Goal: Find specific page/section: Find specific page/section

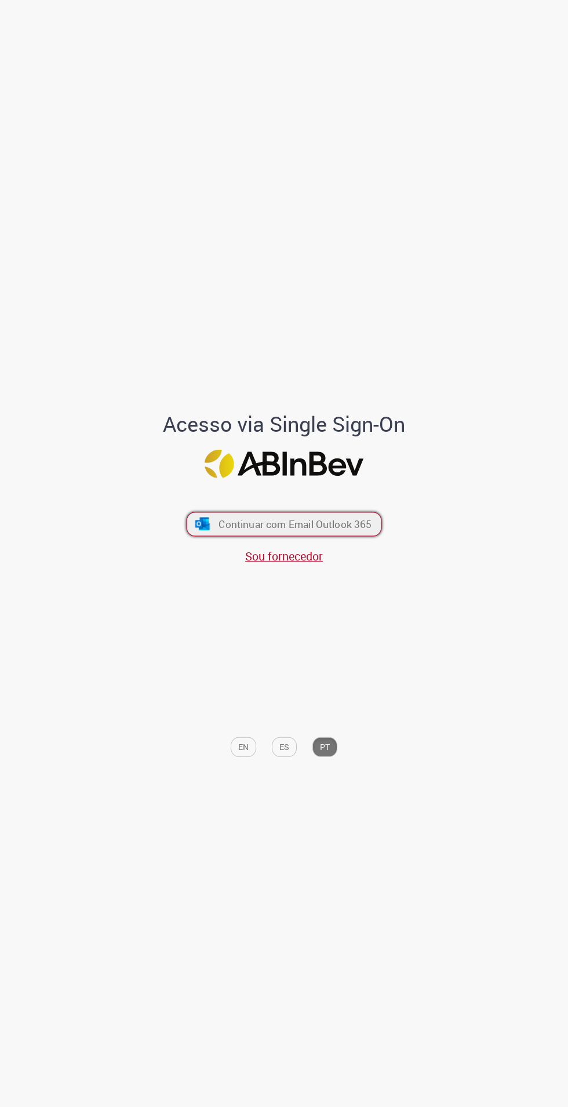
click at [335, 531] on span "Continuar com Email Outlook 365" at bounding box center [294, 523] width 153 height 13
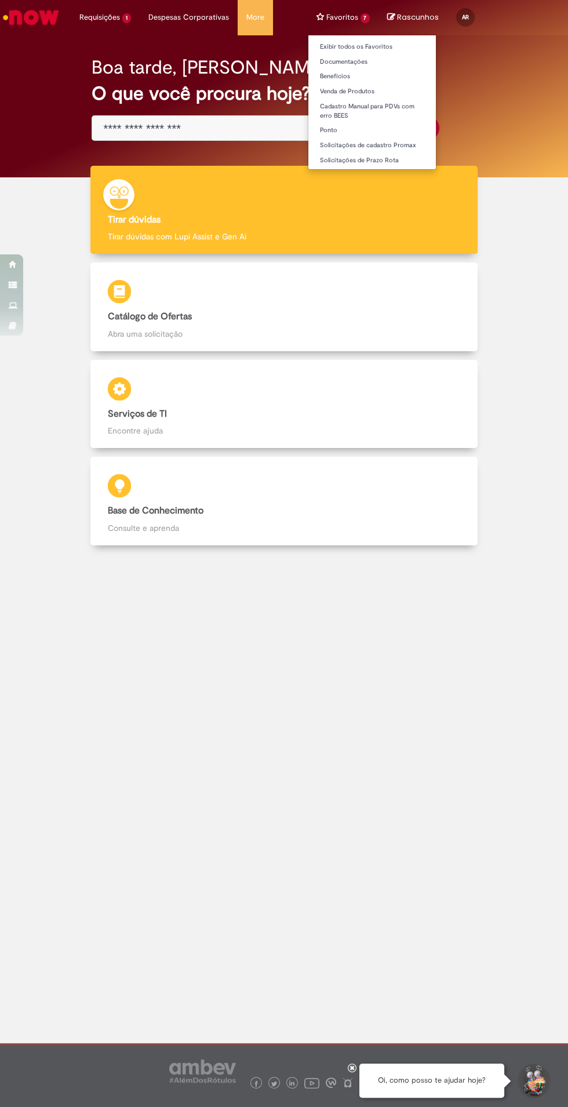
click at [349, 22] on li "Favoritos 7 Exibir todos os Favoritos Documentações Benefícios Venda de Produto…" at bounding box center [343, 17] width 71 height 35
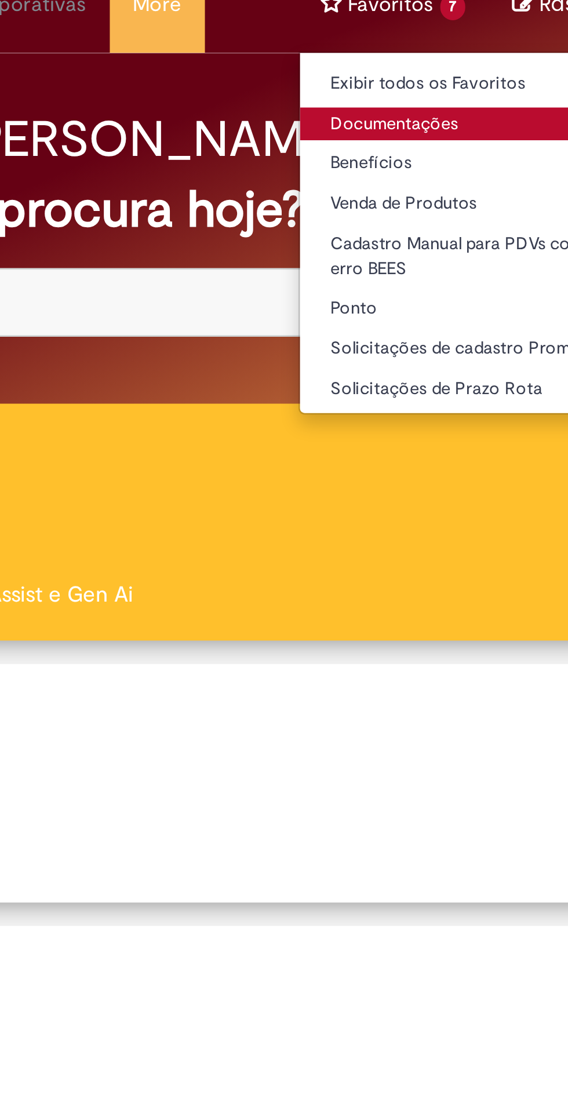
click at [349, 63] on link "Documentações" at bounding box center [372, 62] width 128 height 13
